Goal: Task Accomplishment & Management: Manage account settings

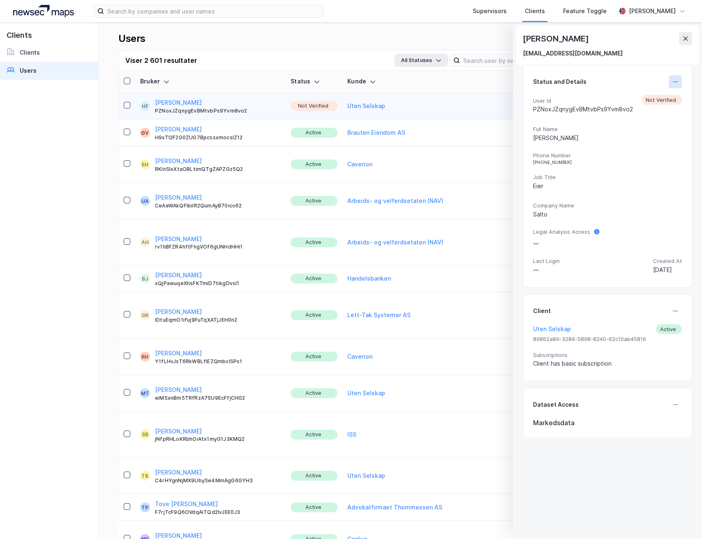
click at [672, 81] on icon at bounding box center [675, 81] width 7 height 7
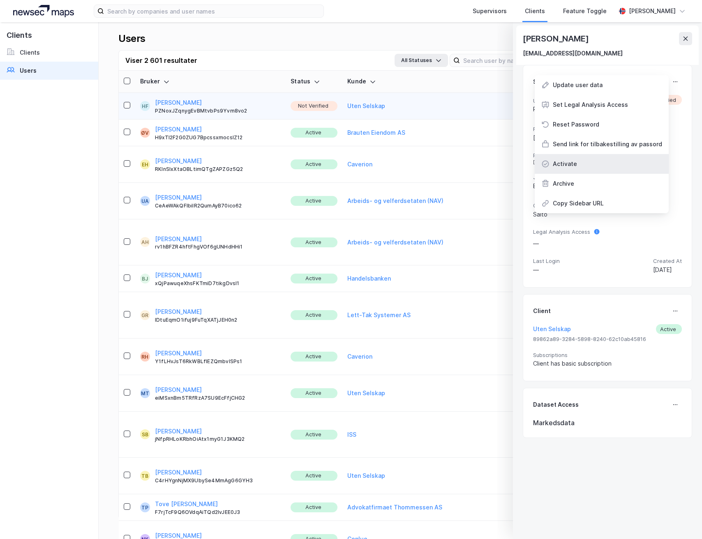
click at [562, 167] on div "Activate" at bounding box center [565, 164] width 24 height 10
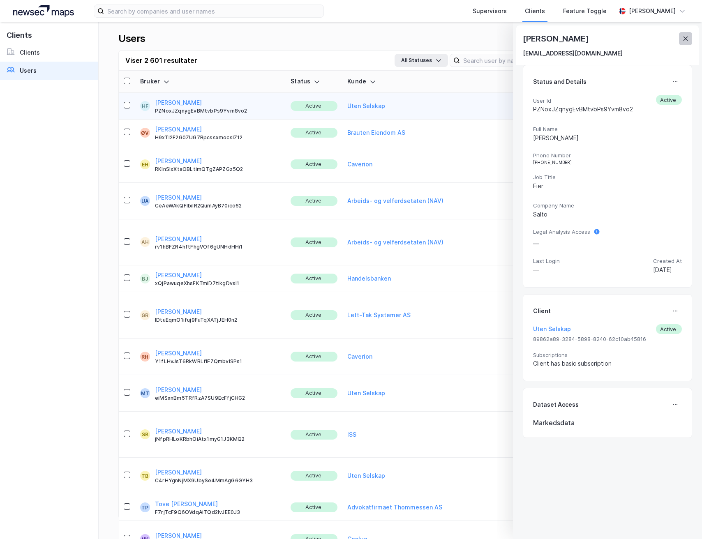
click at [684, 41] on icon at bounding box center [685, 38] width 7 height 7
